Goal: Transaction & Acquisition: Purchase product/service

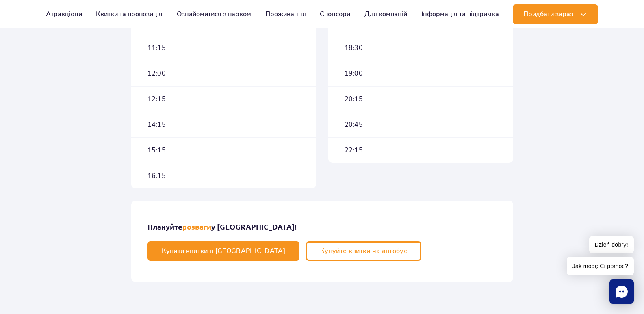
scroll to position [385, 0]
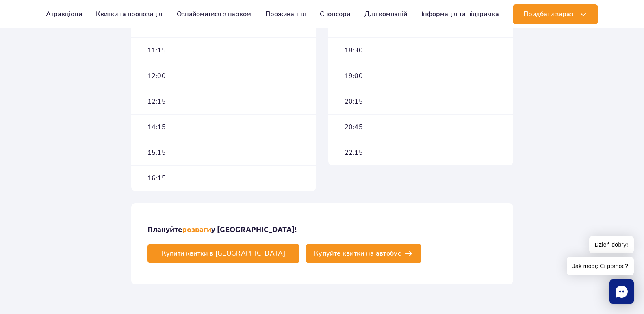
click at [401, 250] on span "Купуйте квитки на автобус" at bounding box center [357, 253] width 87 height 7
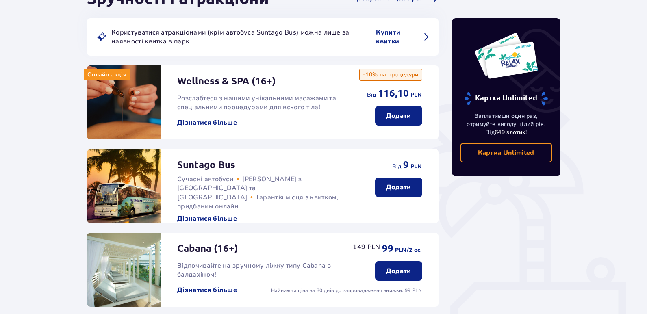
scroll to position [117, 0]
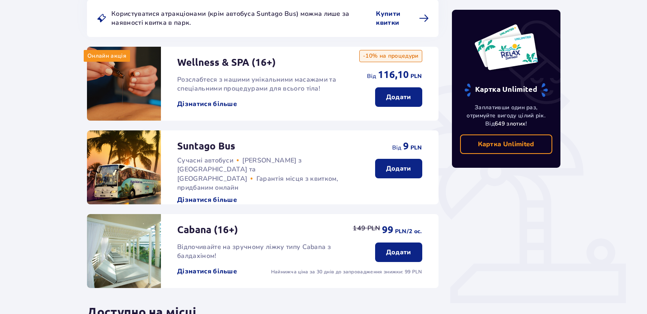
click at [405, 167] on p "Додати" at bounding box center [398, 168] width 25 height 9
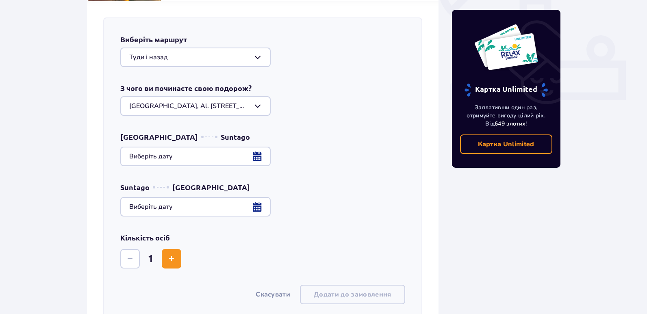
scroll to position [328, 0]
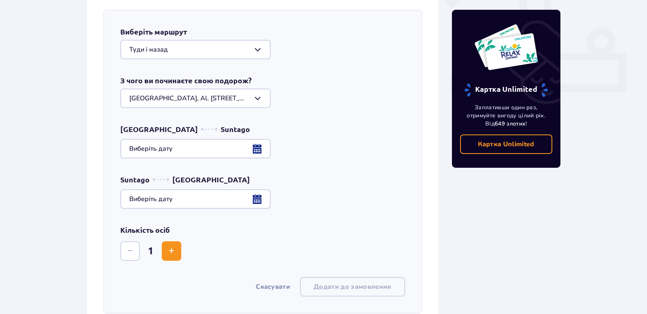
click at [257, 50] on div at bounding box center [195, 50] width 150 height 20
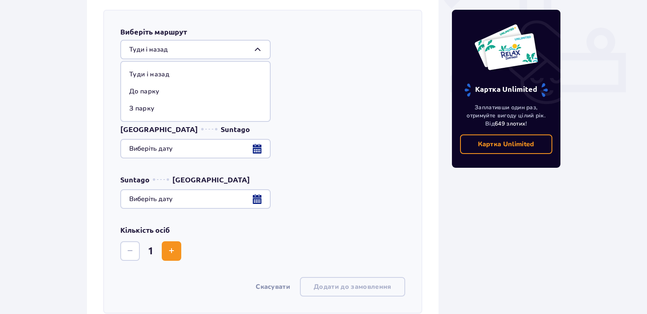
click at [138, 110] on p "З парку" at bounding box center [141, 108] width 25 height 9
type input "З парку"
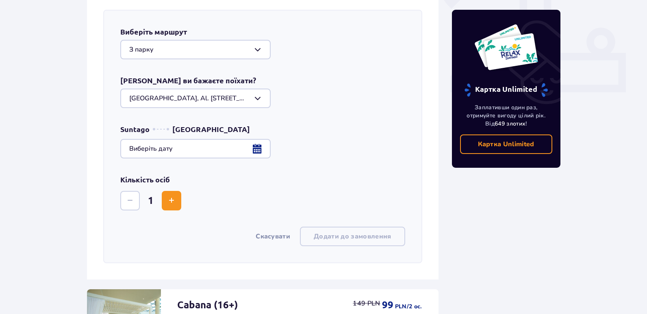
click at [261, 100] on div at bounding box center [195, 99] width 150 height 20
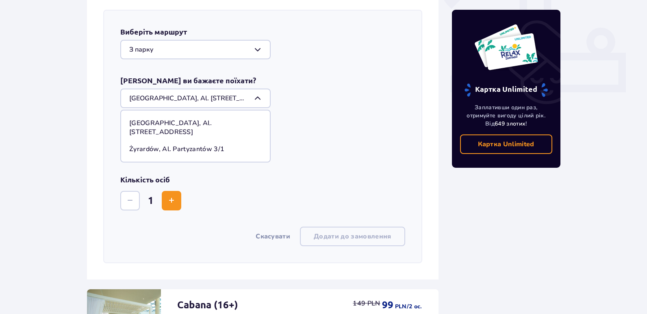
click at [261, 100] on div at bounding box center [195, 99] width 150 height 20
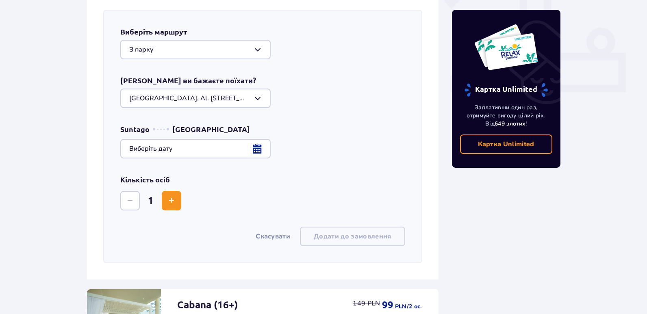
click at [256, 148] on div at bounding box center [262, 149] width 285 height 20
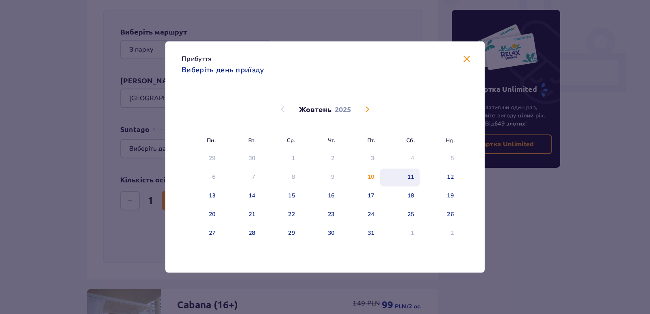
click at [409, 178] on div "11" at bounding box center [411, 177] width 7 height 8
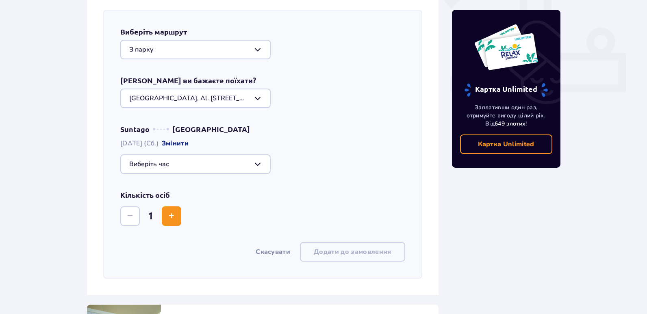
click at [261, 166] on div at bounding box center [195, 164] width 150 height 20
click at [164, 239] on p "Залишилось 35 місць" at bounding box center [188, 240] width 69 height 9
type input "18:30"
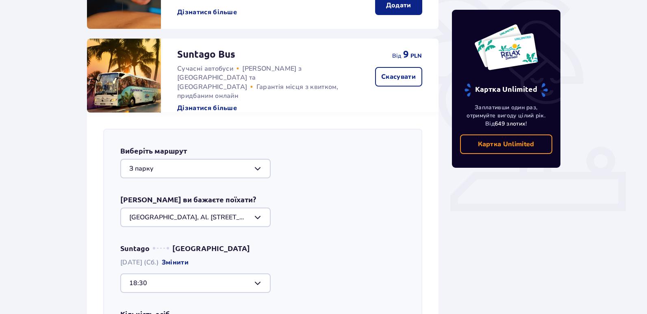
scroll to position [390, 0]
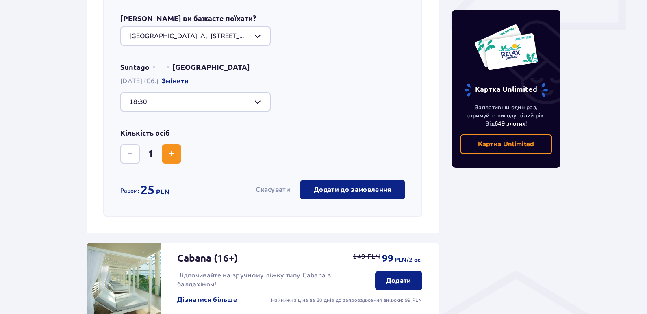
click at [239, 210] on div "Виберіть маршрут З парку Куди ви бажаєте поїхати? Warszawa, Al. Jerozolimskie 5…" at bounding box center [262, 82] width 319 height 269
click at [173, 154] on span "Збільшити" at bounding box center [172, 154] width 10 height 10
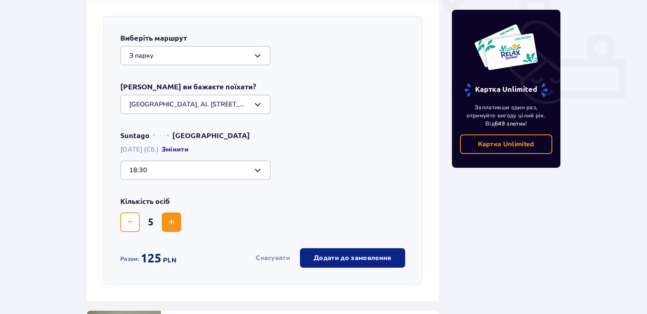
scroll to position [365, 0]
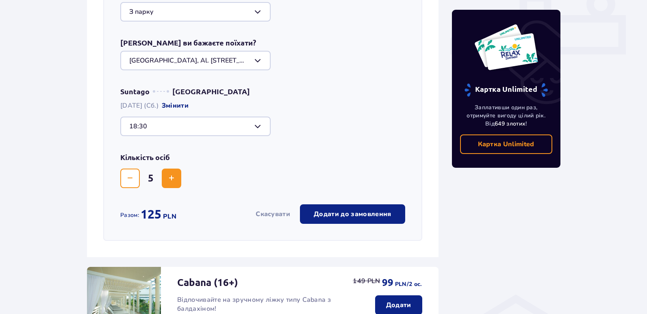
click at [170, 178] on span "Збільшити" at bounding box center [172, 179] width 10 height 10
click at [361, 214] on p "Додати до замовлення" at bounding box center [352, 214] width 77 height 9
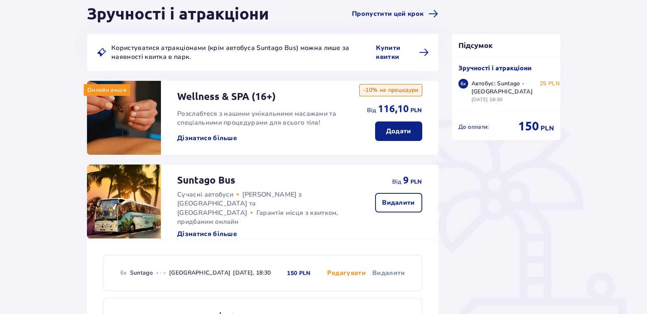
scroll to position [40, 0]
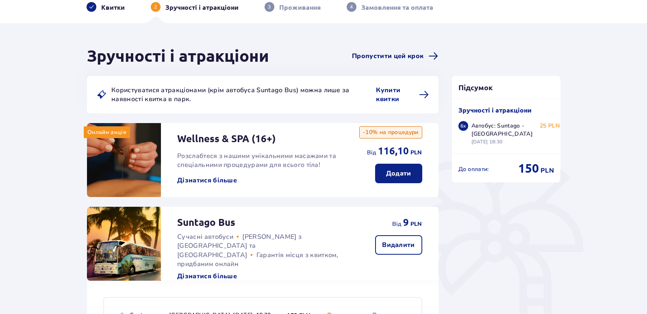
click at [387, 54] on span "Пропустити цей крок" at bounding box center [388, 56] width 72 height 9
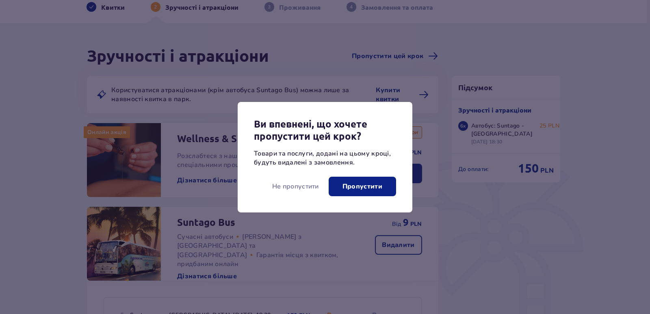
click at [367, 185] on p "Пропустити" at bounding box center [363, 186] width 40 height 9
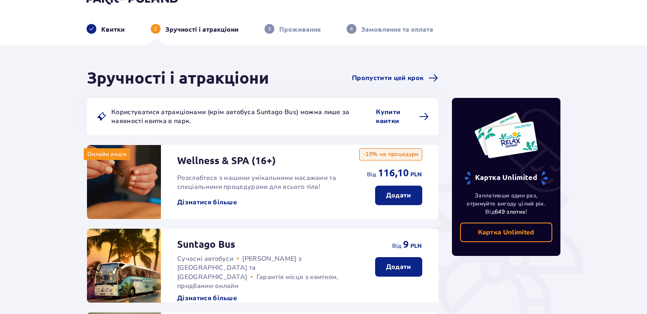
scroll to position [19, 0]
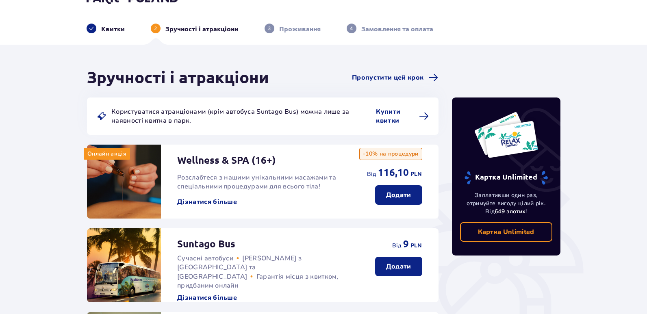
click at [404, 263] on p "Додати" at bounding box center [398, 266] width 25 height 9
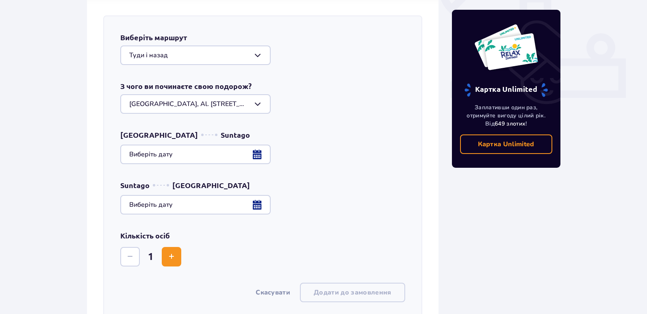
scroll to position [328, 0]
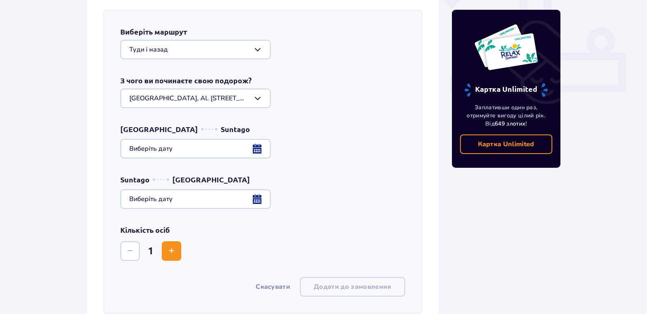
click at [257, 54] on div at bounding box center [195, 50] width 150 height 20
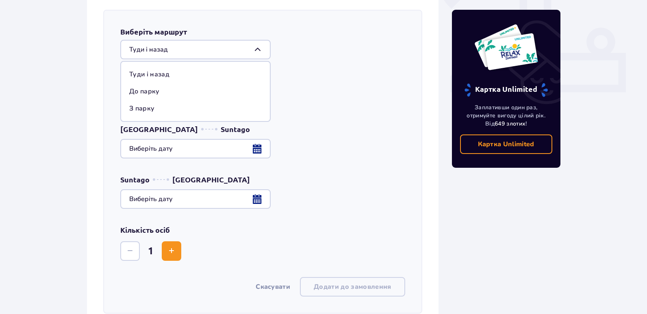
click at [141, 109] on p "З парку" at bounding box center [141, 108] width 25 height 9
type input "З парку"
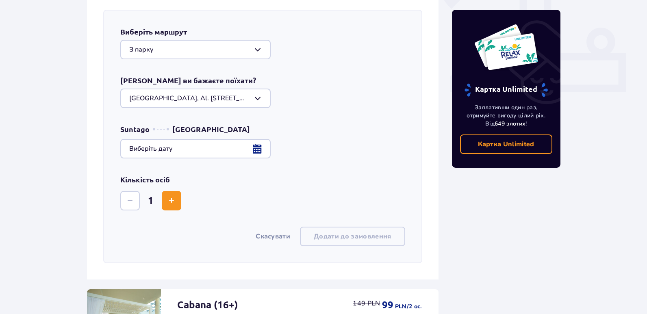
click at [259, 150] on div at bounding box center [262, 149] width 285 height 20
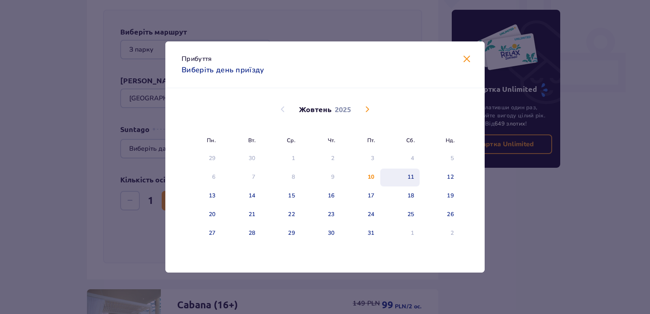
click at [409, 176] on div "11" at bounding box center [411, 177] width 7 height 8
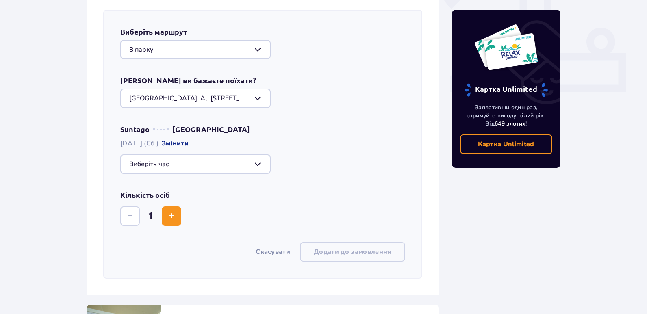
click at [170, 215] on span "Збільшити" at bounding box center [172, 216] width 10 height 10
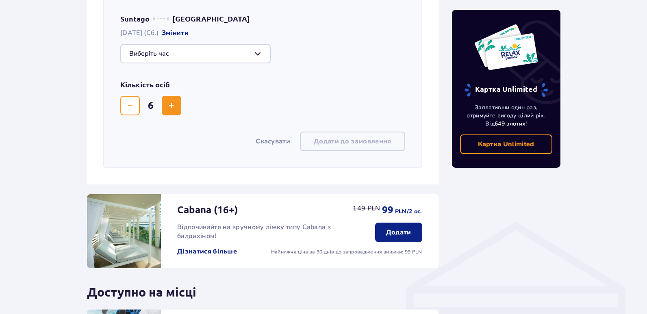
scroll to position [437, 0]
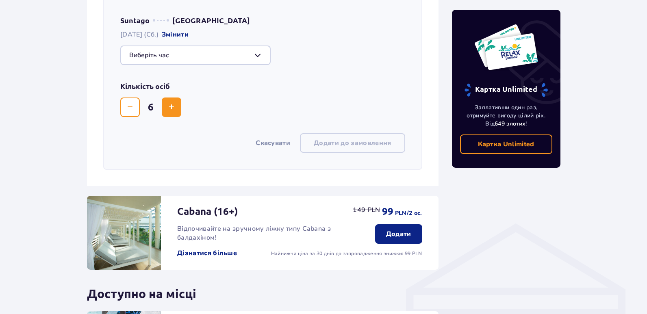
click at [313, 91] on div "Кількість осіб 6" at bounding box center [262, 99] width 285 height 36
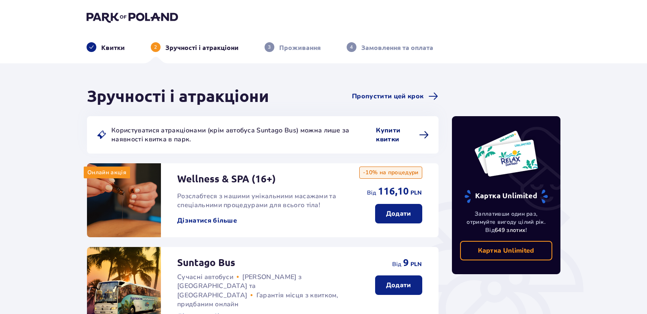
click at [390, 135] on span "Купити квитки" at bounding box center [395, 135] width 38 height 18
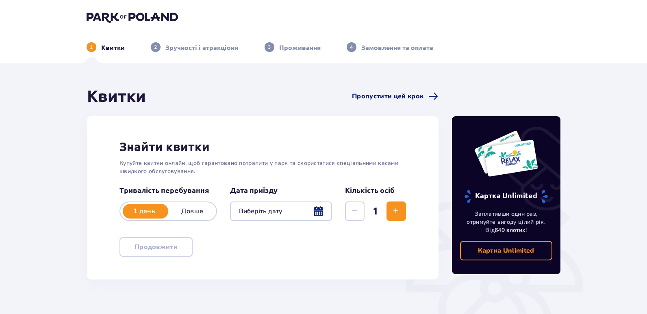
click at [400, 96] on span "Пропустити цей крок" at bounding box center [388, 96] width 72 height 9
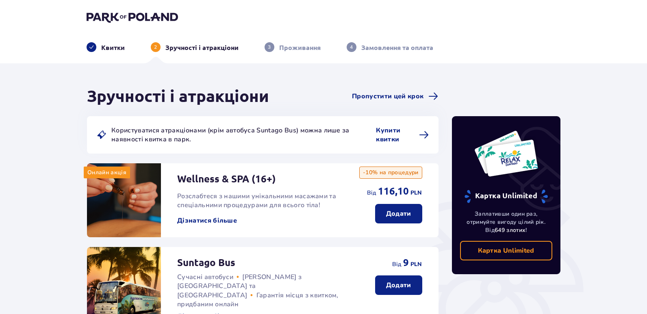
click at [400, 96] on span "Пропустити цей крок" at bounding box center [388, 96] width 72 height 9
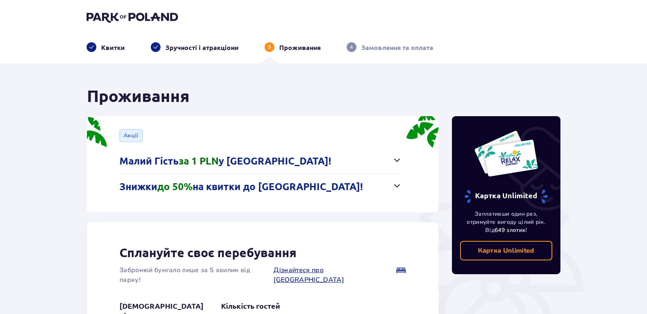
click at [99, 47] on div "Квитки" at bounding box center [106, 47] width 38 height 10
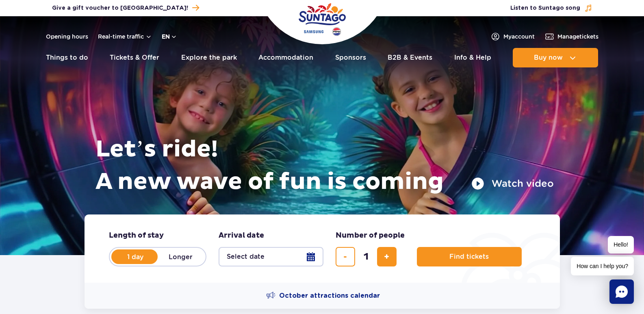
click at [168, 36] on button "en" at bounding box center [169, 37] width 15 height 8
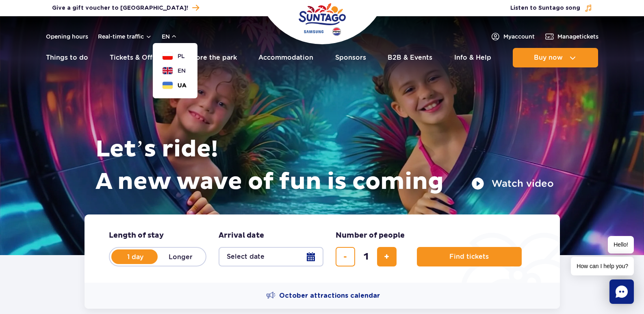
click at [172, 84] on button "UA" at bounding box center [175, 85] width 24 height 8
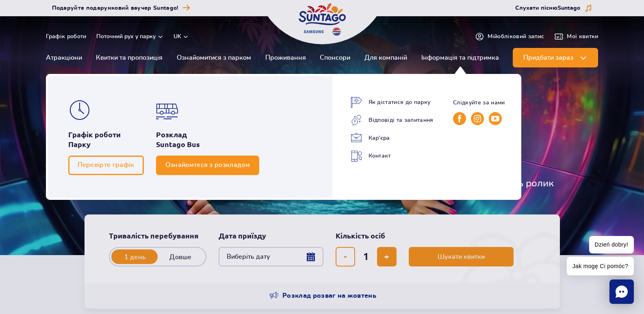
click at [198, 166] on span "Ознайомтеся з розкладом" at bounding box center [207, 165] width 85 height 8
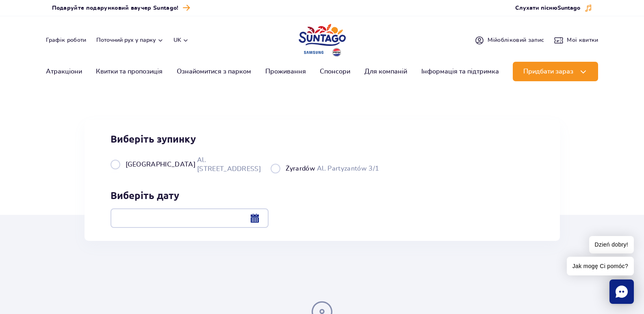
click at [269, 220] on div at bounding box center [190, 219] width 158 height 20
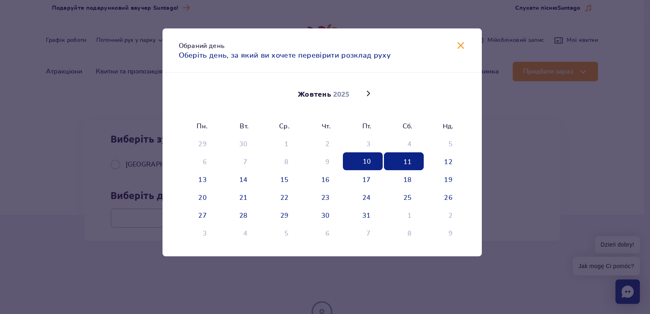
click at [407, 157] on span "11" at bounding box center [404, 161] width 40 height 18
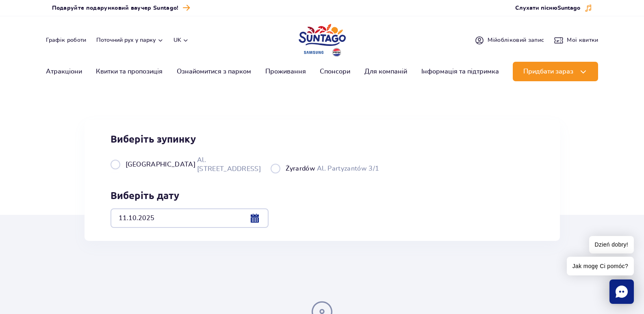
click at [116, 174] on label "Warszawa Al. Jerozolimskie 56" at bounding box center [186, 164] width 150 height 18
click at [116, 174] on input "Warszawa Al. Jerozolimskie 56" at bounding box center [115, 173] width 9 height 2
radio input "true"
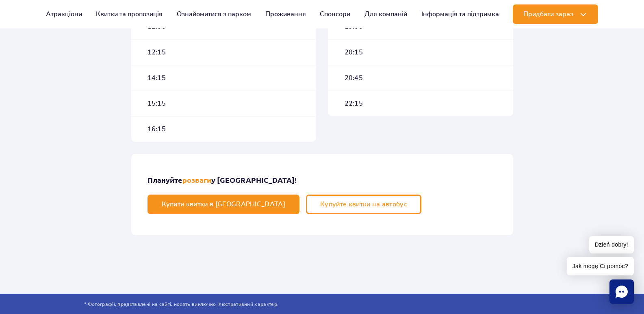
scroll to position [382, 0]
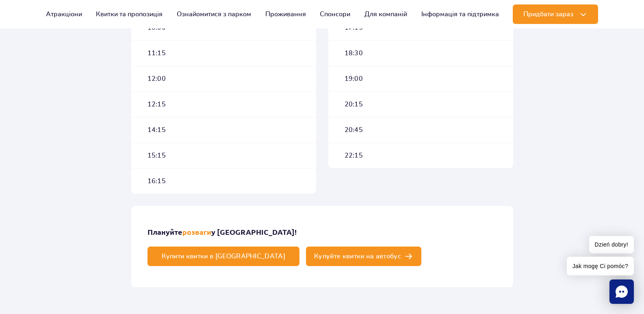
click at [401, 253] on span "Купуйте квитки на автобус" at bounding box center [357, 256] width 87 height 7
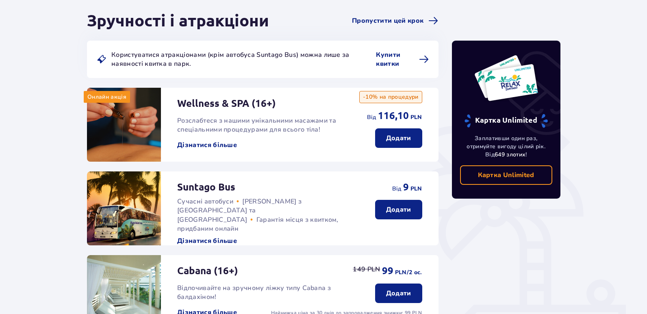
scroll to position [73, 0]
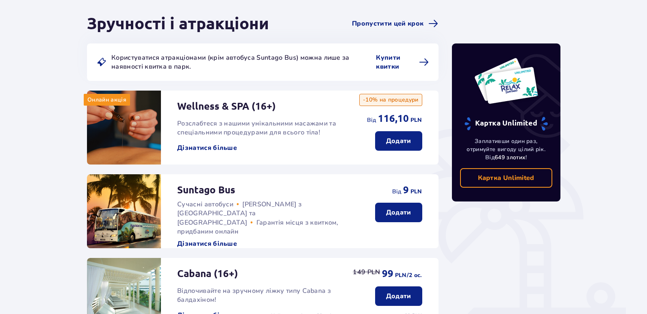
click at [398, 211] on p "Додати" at bounding box center [398, 212] width 25 height 9
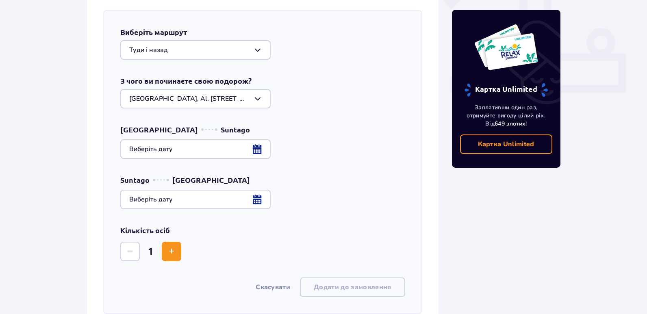
scroll to position [328, 0]
click at [398, 211] on div "Виберіть маршрут [GEOGRAPHIC_DATA] і назад З чого ви починаєте свою подорож? [G…" at bounding box center [262, 162] width 319 height 304
click at [256, 50] on div at bounding box center [195, 50] width 150 height 20
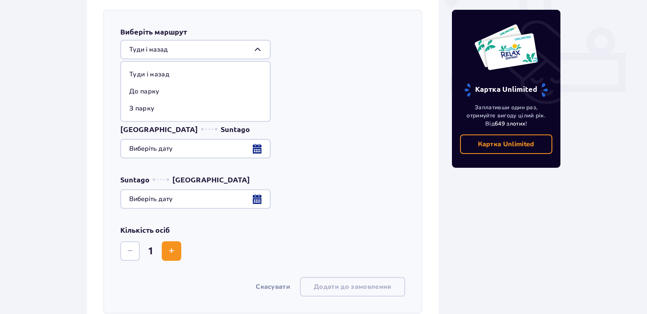
click at [141, 110] on p "З парку" at bounding box center [141, 108] width 25 height 9
type input "З парку"
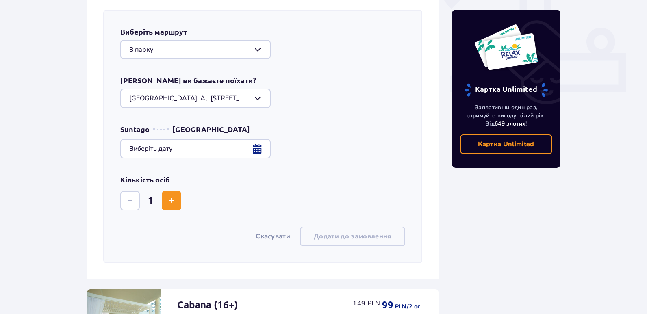
click at [256, 147] on div at bounding box center [262, 149] width 285 height 20
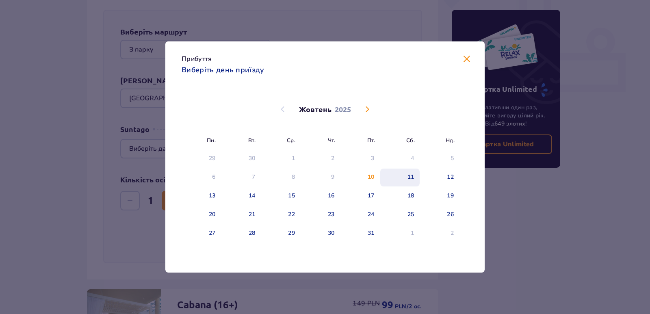
click at [410, 177] on div "11" at bounding box center [411, 177] width 7 height 8
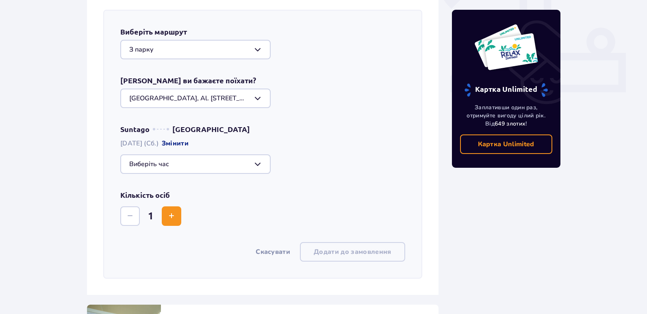
click at [258, 165] on div at bounding box center [195, 164] width 150 height 20
click at [174, 241] on p "Залишилось 35 місць" at bounding box center [188, 240] width 69 height 9
type input "18:30"
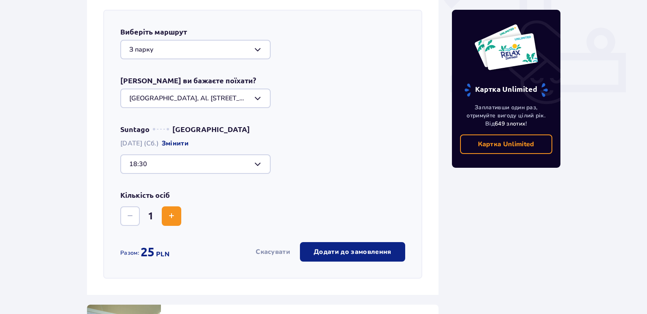
click at [173, 217] on span "Збільшити" at bounding box center [172, 216] width 10 height 10
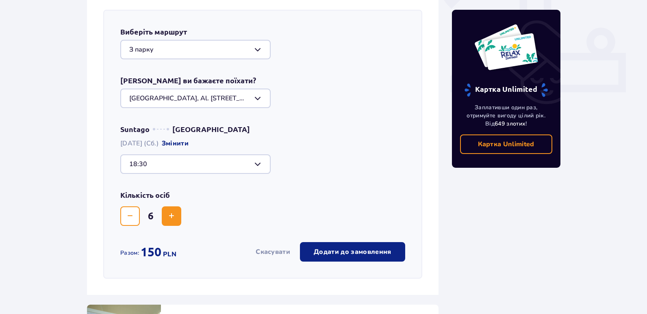
click at [350, 253] on p "Додати до замовлення" at bounding box center [352, 252] width 77 height 9
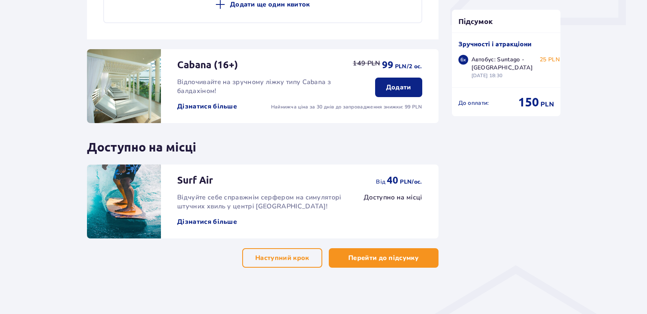
scroll to position [397, 0]
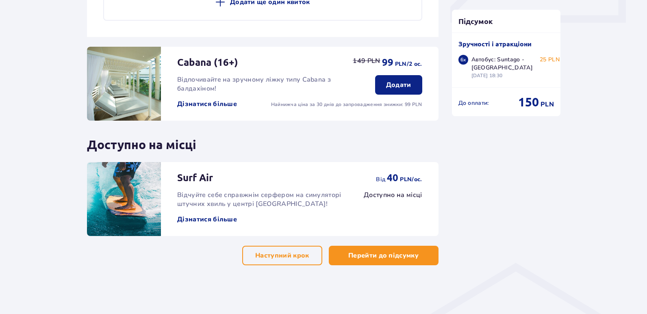
click at [380, 254] on p "Перейти до підсумку" at bounding box center [383, 255] width 70 height 9
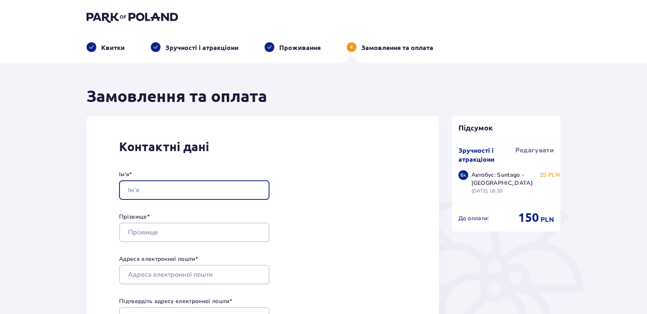
click at [173, 188] on input "Ім’я *" at bounding box center [194, 190] width 150 height 20
type input "s"
type input "Serhii"
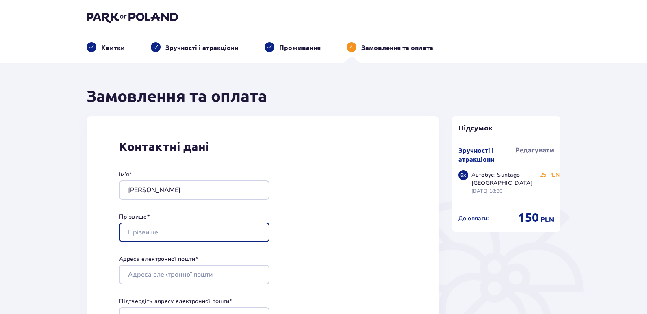
click at [169, 234] on input "Прізвище *" at bounding box center [194, 233] width 150 height 20
type input "Zamikhovskyi"
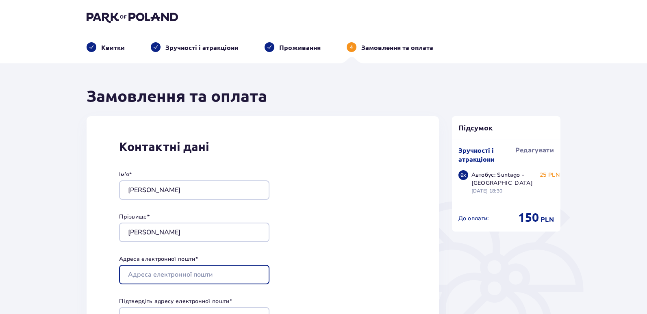
click at [162, 272] on input "Адреса електронної пошти *" at bounding box center [194, 275] width 150 height 20
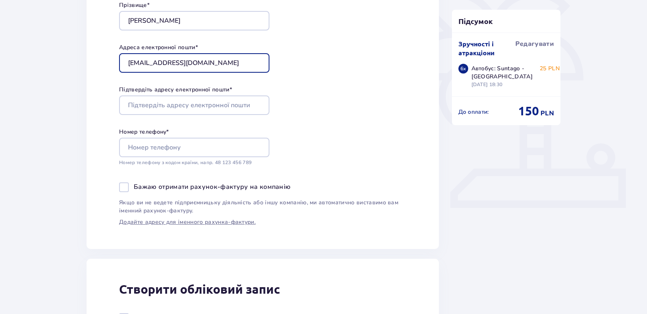
scroll to position [211, 0]
type input "[EMAIL_ADDRESS][DOMAIN_NAME]"
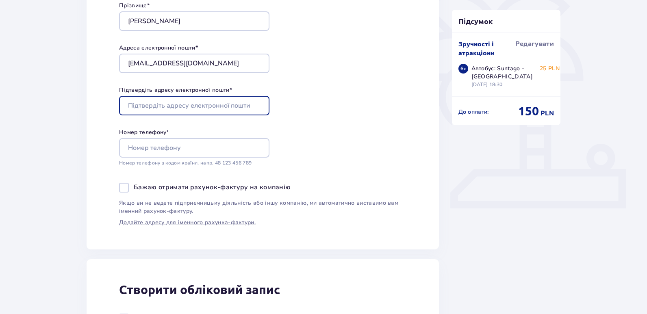
click at [186, 102] on input "Підтвердіть адресу електронної пошти *" at bounding box center [194, 106] width 150 height 20
type input "[EMAIL_ADDRESS][DOMAIN_NAME]"
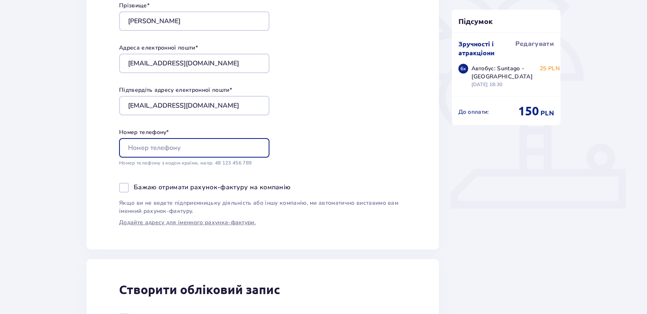
click at [165, 148] on input "Номер телефону *" at bounding box center [194, 148] width 150 height 20
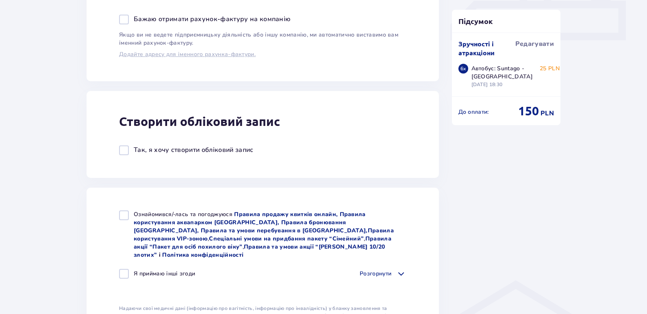
scroll to position [385, 0]
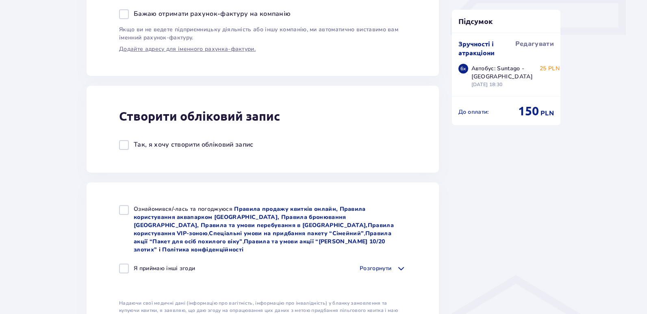
type input "786512358"
click at [125, 209] on div at bounding box center [124, 210] width 10 height 10
checkbox input "true"
click at [399, 264] on span at bounding box center [401, 269] width 10 height 10
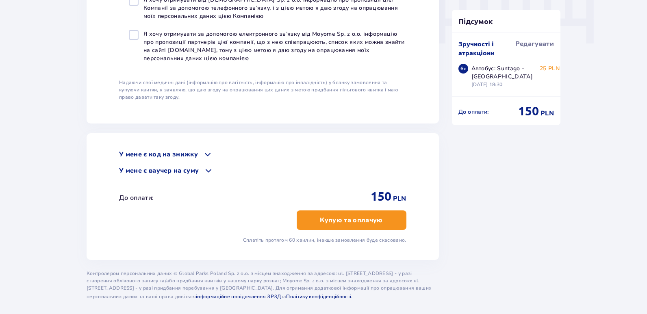
scroll to position [835, 0]
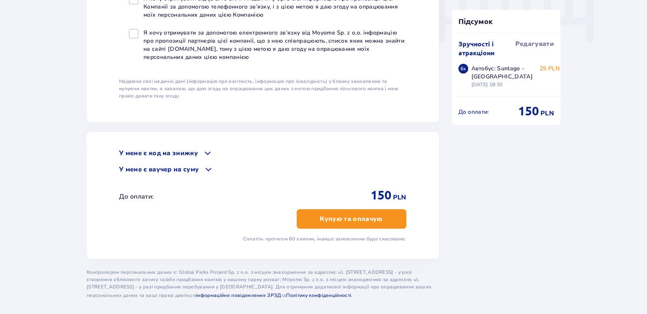
click at [366, 217] on button "Купую та оплачую" at bounding box center [352, 219] width 110 height 20
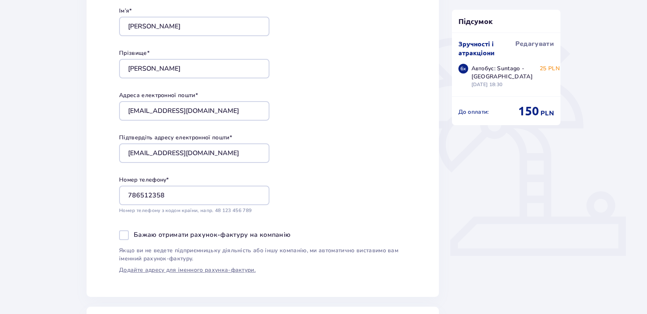
scroll to position [165, 0]
